Goal: Task Accomplishment & Management: Use online tool/utility

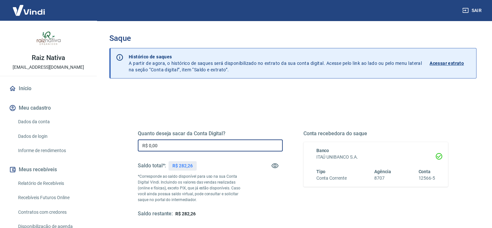
click at [199, 150] on input "R$ 0,00" at bounding box center [210, 145] width 145 height 12
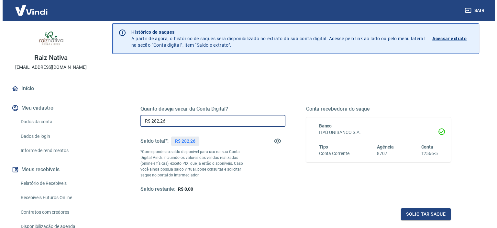
scroll to position [92, 0]
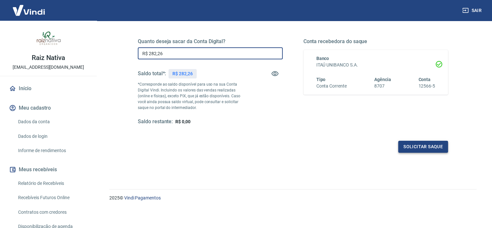
type input "R$ 282,26"
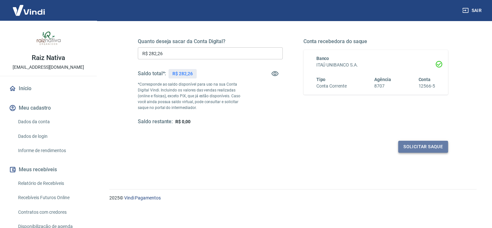
click at [435, 149] on button "Solicitar saque" at bounding box center [424, 147] width 50 height 12
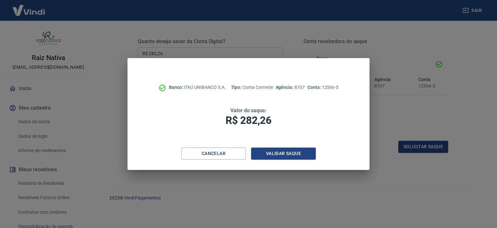
click at [278, 146] on div "Banco: ITAÚ UNIBANCO S.A. Tipo: Conta Corrente Agência: 8707 Conta: 12566-5 Val…" at bounding box center [249, 102] width 242 height 89
click at [281, 148] on button "Validar saque" at bounding box center [283, 153] width 65 height 12
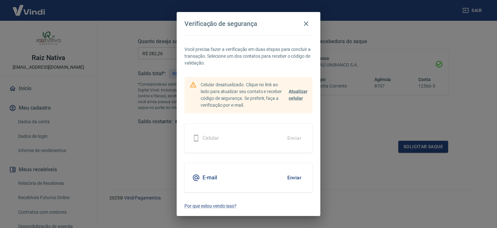
click at [291, 179] on button "Enviar" at bounding box center [294, 178] width 21 height 14
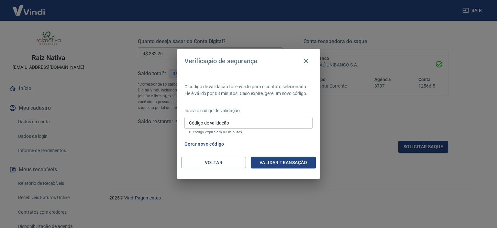
click at [236, 130] on p "O código expira em 03 minutos." at bounding box center [248, 132] width 119 height 4
click at [237, 125] on input "Código de validação" at bounding box center [249, 123] width 128 height 12
paste input "501606"
type input "501606"
click at [273, 159] on button "Validar transação" at bounding box center [283, 162] width 65 height 12
